Goal: Task Accomplishment & Management: Use online tool/utility

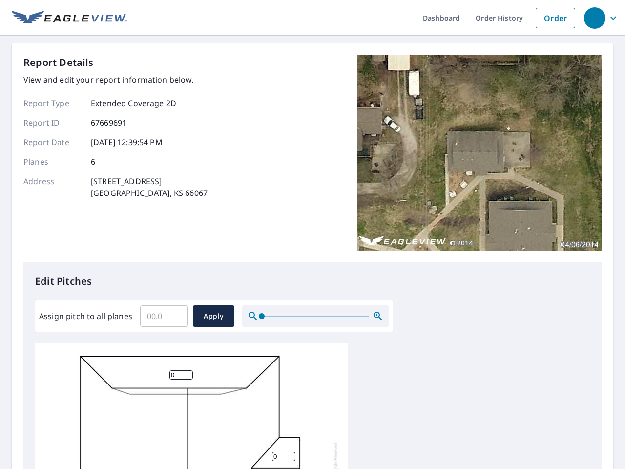
click at [312, 234] on div "Report Details View and edit your report information below. Report Type Extende…" at bounding box center [312, 158] width 578 height 207
click at [594, 18] on div "button" at bounding box center [594, 17] width 21 height 21
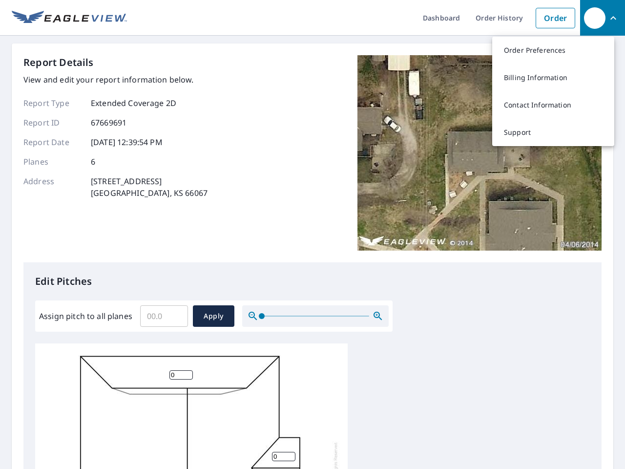
click at [164, 316] on input "Assign pitch to all planes" at bounding box center [164, 315] width 48 height 27
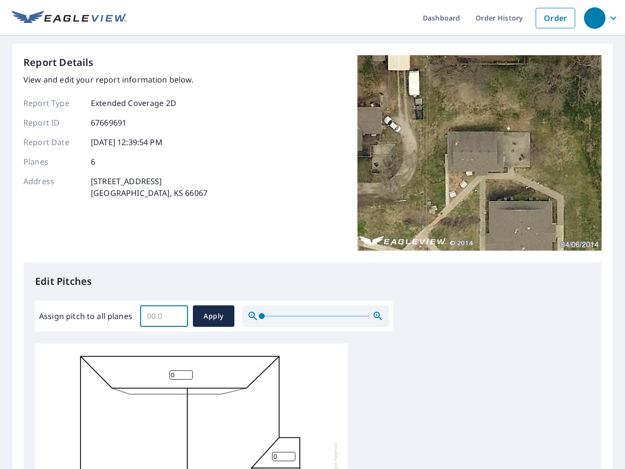
click at [213, 316] on span "Apply" at bounding box center [214, 316] width 26 height 12
click at [378, 316] on icon "button" at bounding box center [378, 316] width 12 height 12
